Goal: Check status: Check status

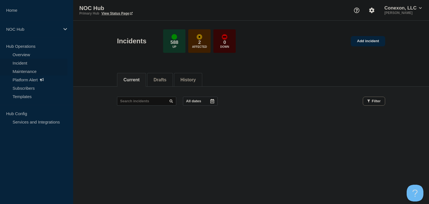
click at [32, 72] on link "Maintenance" at bounding box center [34, 71] width 68 height 8
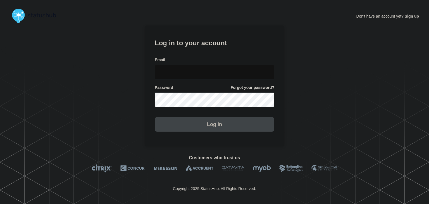
type input "[PERSON_NAME][EMAIL_ADDRESS][PERSON_NAME][DOMAIN_NAME]"
click at [185, 126] on button "Log in" at bounding box center [215, 124] width 120 height 15
